Goal: Feedback & Contribution: Contribute content

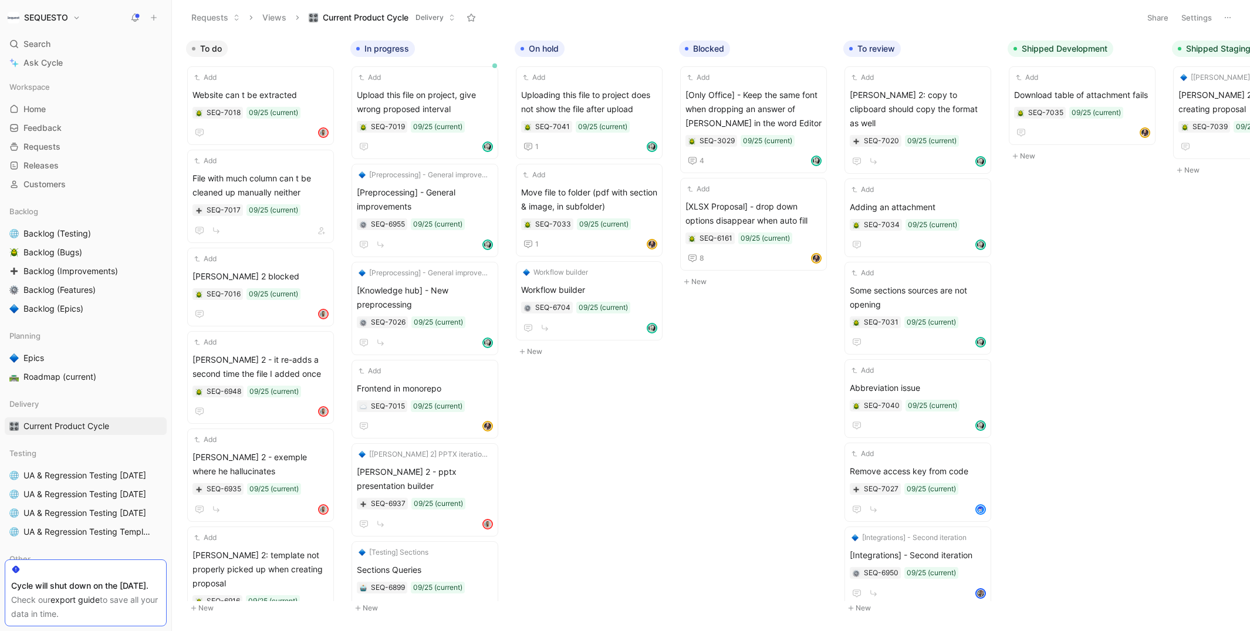
click at [151, 17] on use at bounding box center [153, 17] width 5 height 5
click at [208, 19] on button "New feedback c" at bounding box center [233, 22] width 126 height 20
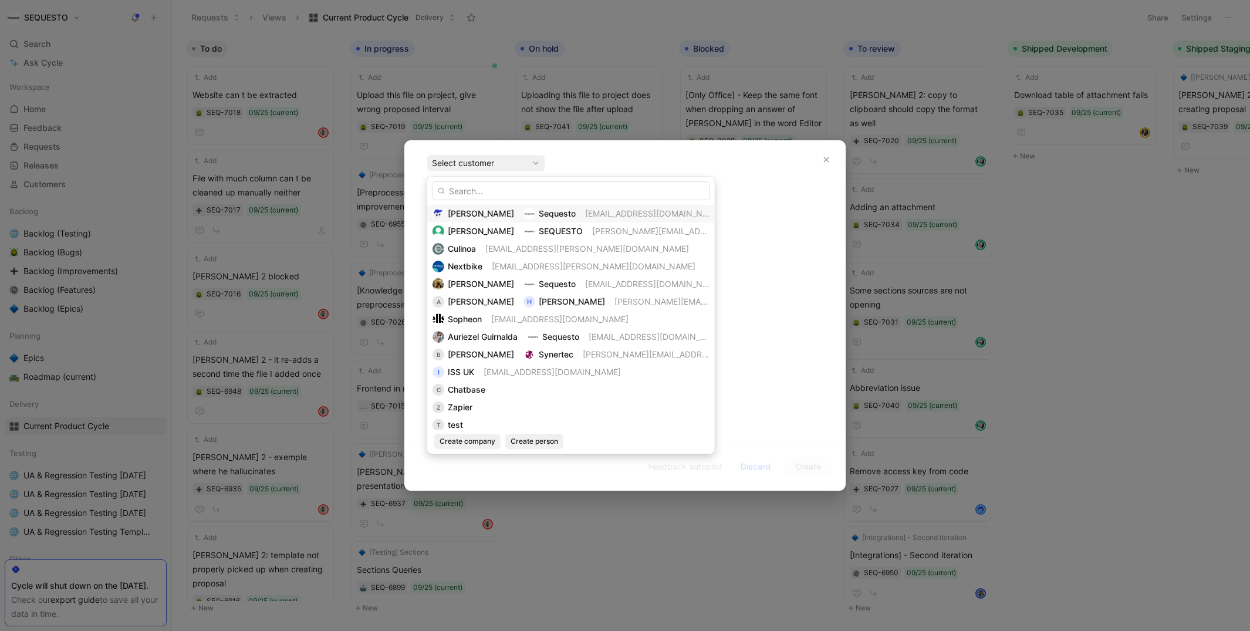
click at [464, 216] on span "[PERSON_NAME]" at bounding box center [481, 213] width 66 height 10
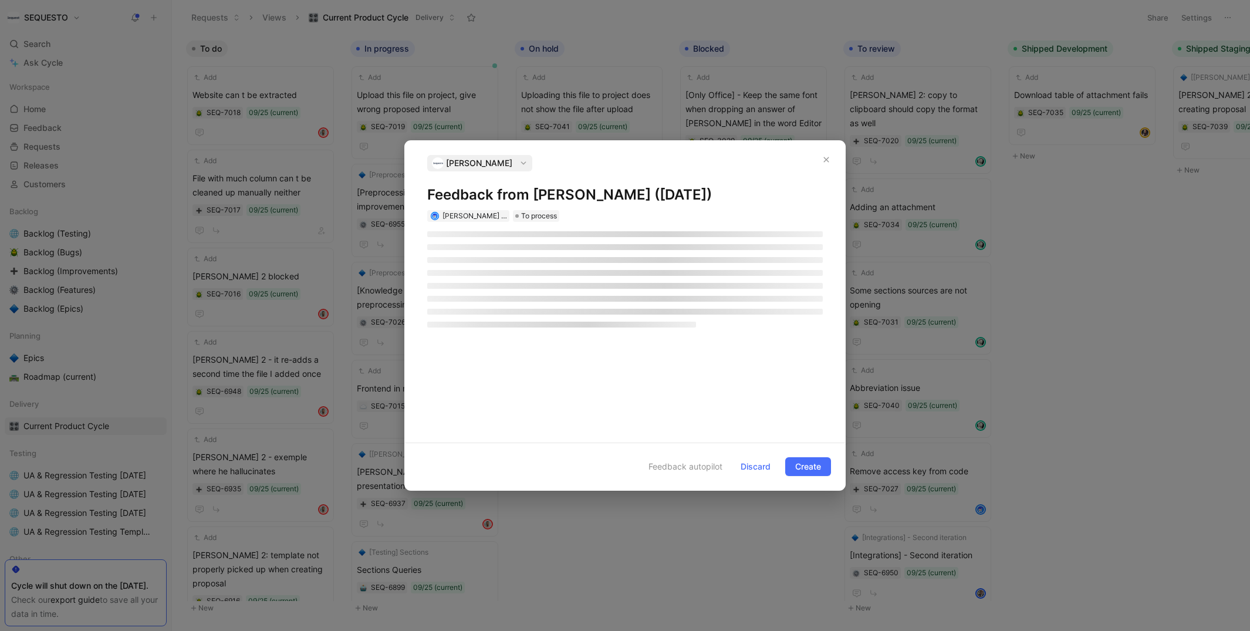
click at [463, 195] on h1 "Feedback from [PERSON_NAME] ([DATE])" at bounding box center [624, 194] width 395 height 19
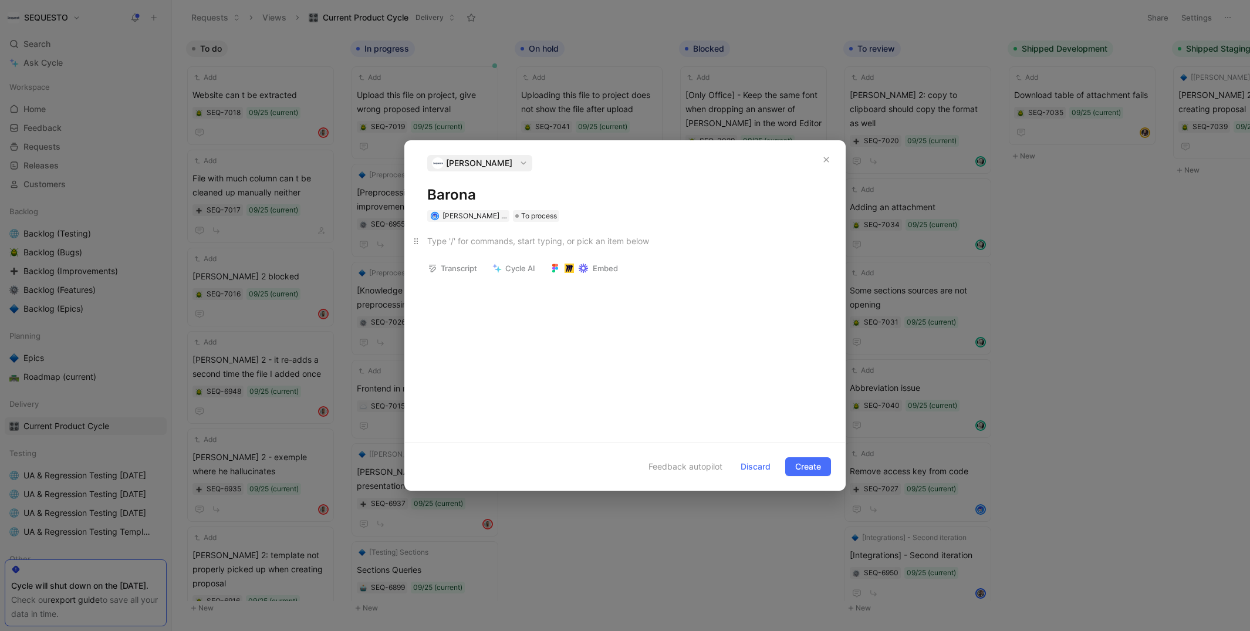
click at [468, 242] on div at bounding box center [624, 241] width 395 height 12
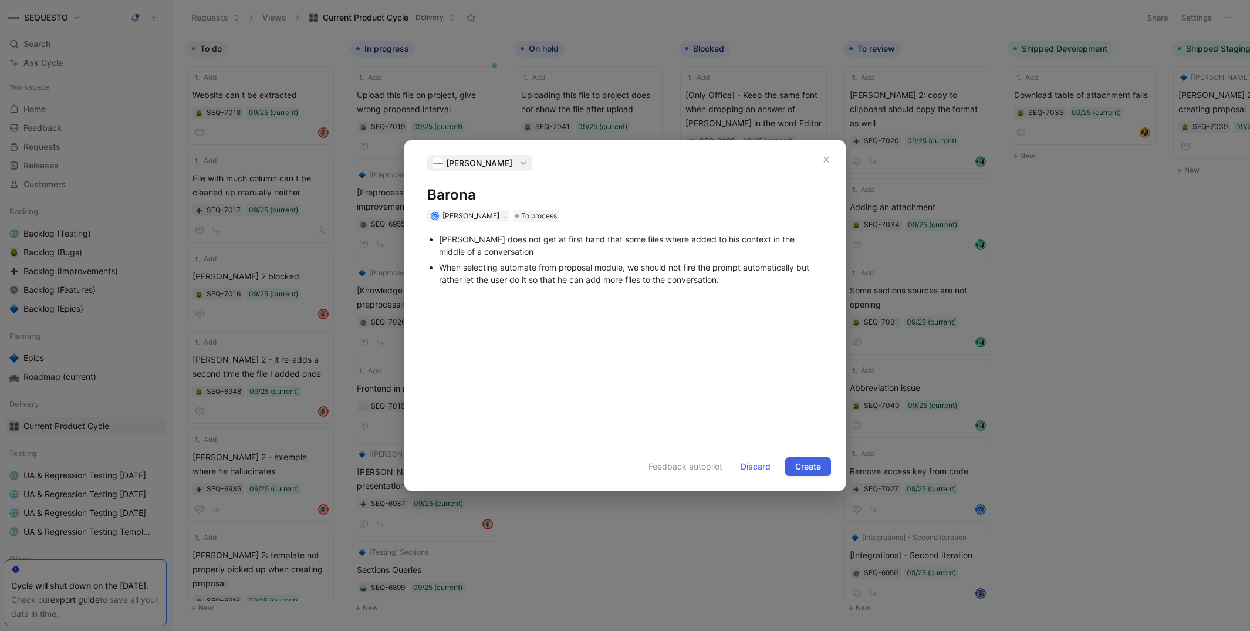
click at [800, 468] on span "Create" at bounding box center [808, 466] width 26 height 14
